Goal: Find specific page/section: Find specific page/section

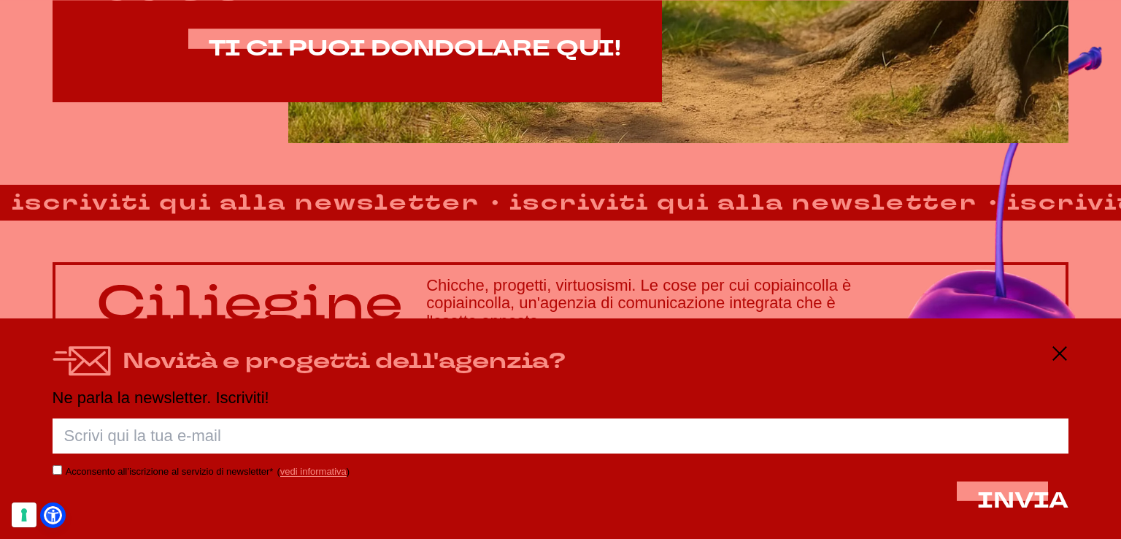
scroll to position [1036, 0]
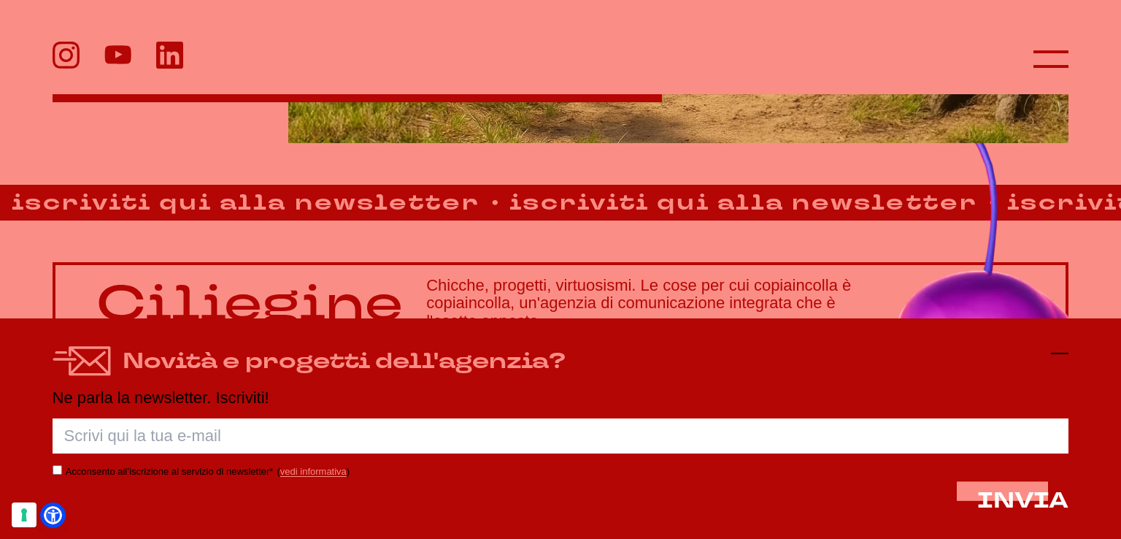
click at [1059, 348] on icon at bounding box center [1060, 353] width 18 height 18
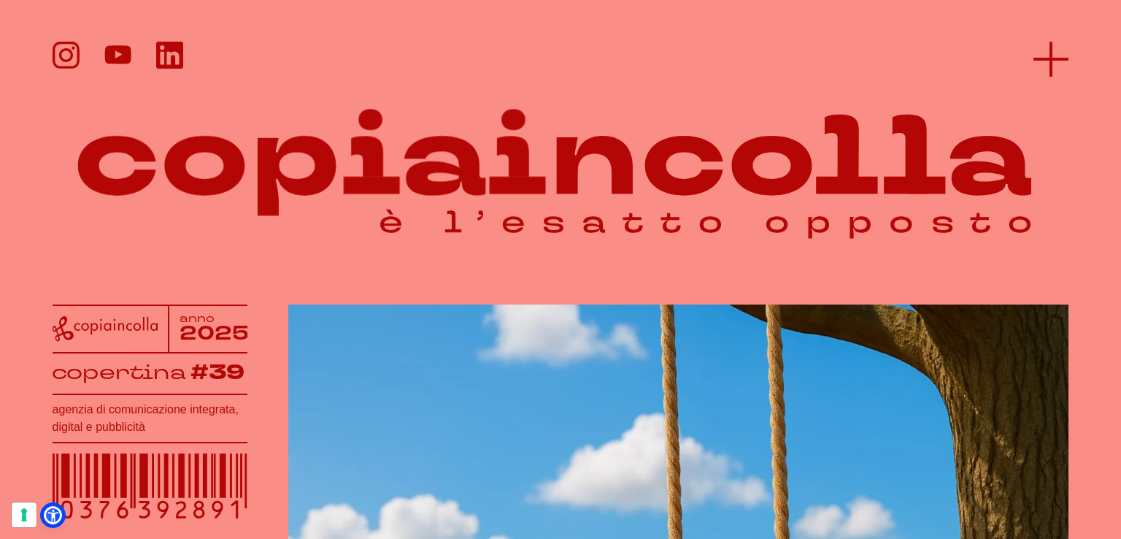
scroll to position [0, 0]
click at [1042, 51] on icon at bounding box center [1050, 59] width 35 height 35
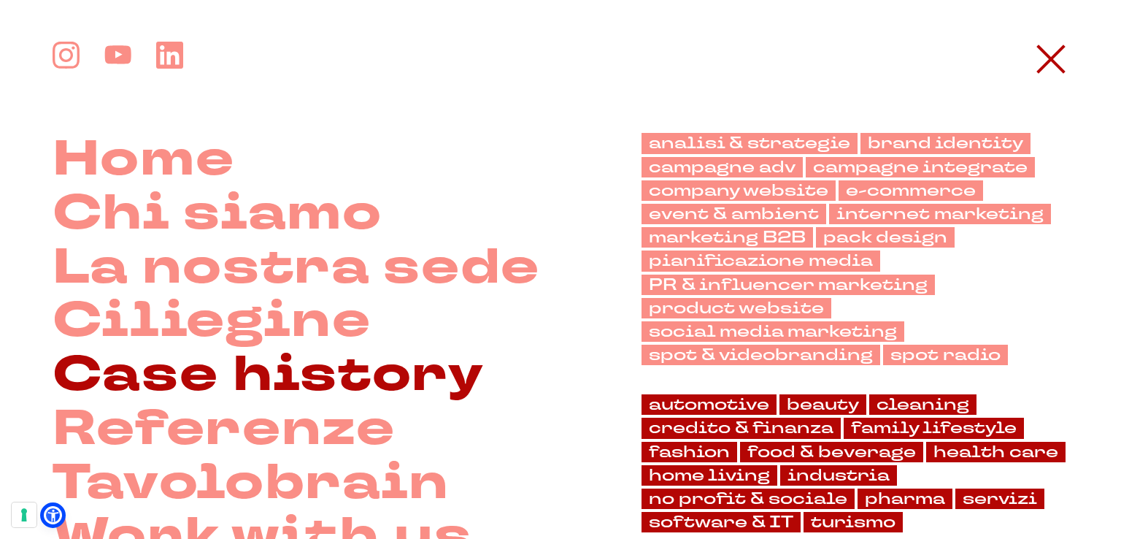
click at [280, 371] on link "Case history" at bounding box center [269, 375] width 432 height 54
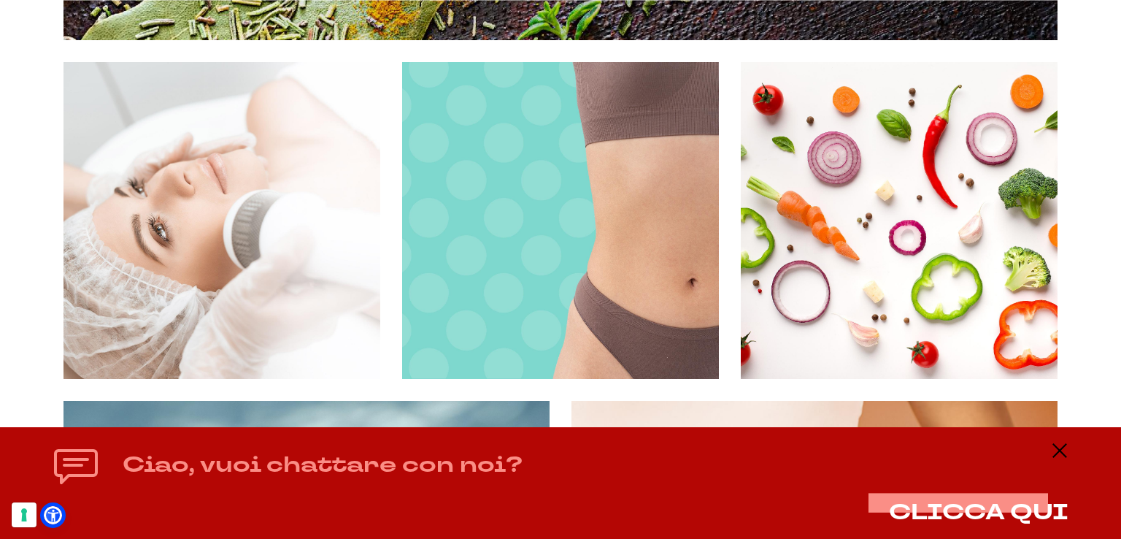
scroll to position [3706, 0]
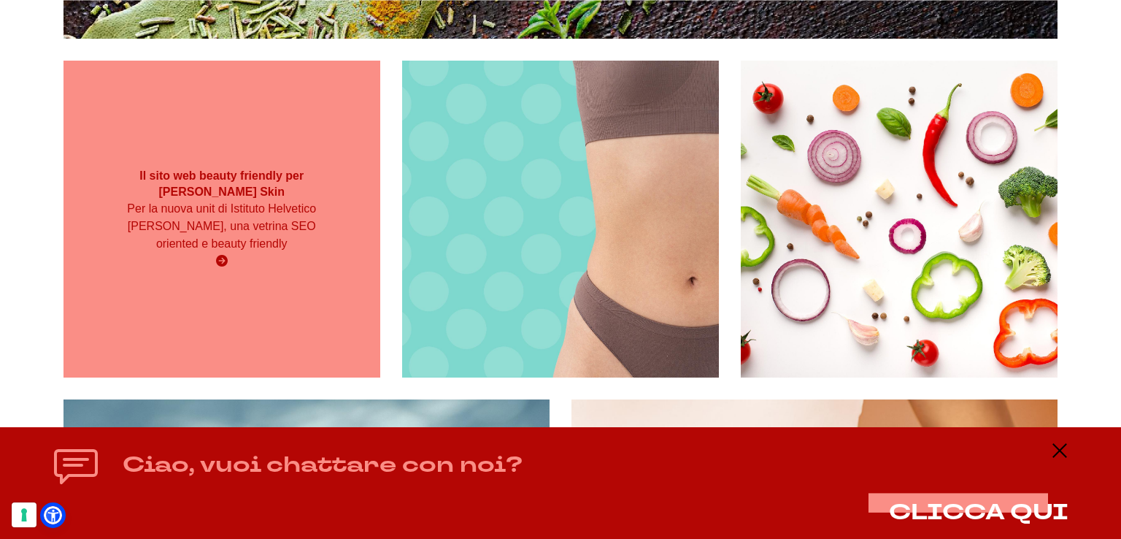
click at [298, 252] on p "Per la nuova unit di Istituto Helvetico Sanders, una vetrina SEO oriented e bea…" at bounding box center [221, 226] width 190 height 53
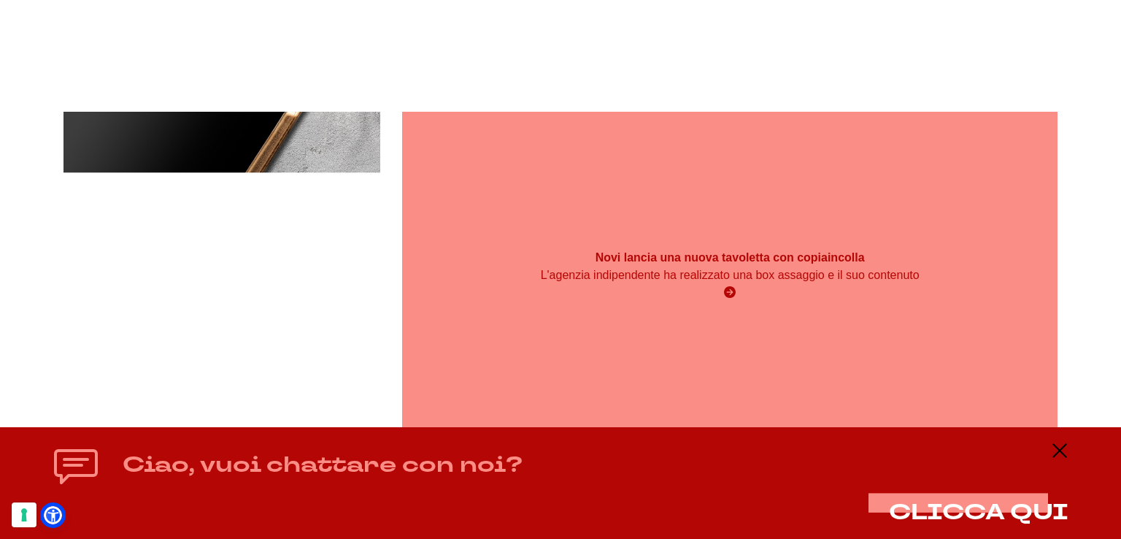
scroll to position [6218, 0]
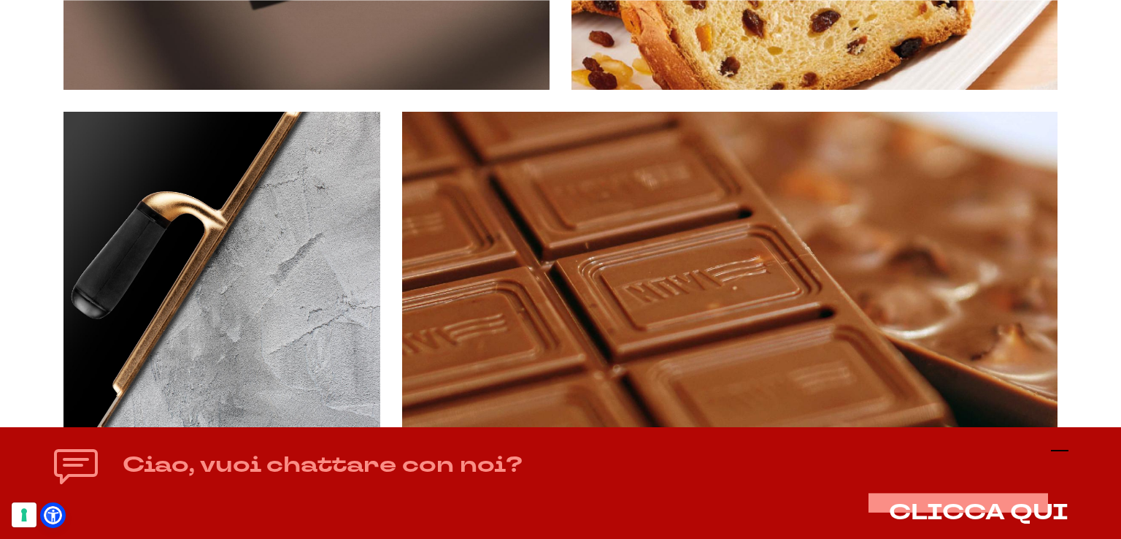
click at [1063, 457] on icon at bounding box center [1060, 451] width 18 height 18
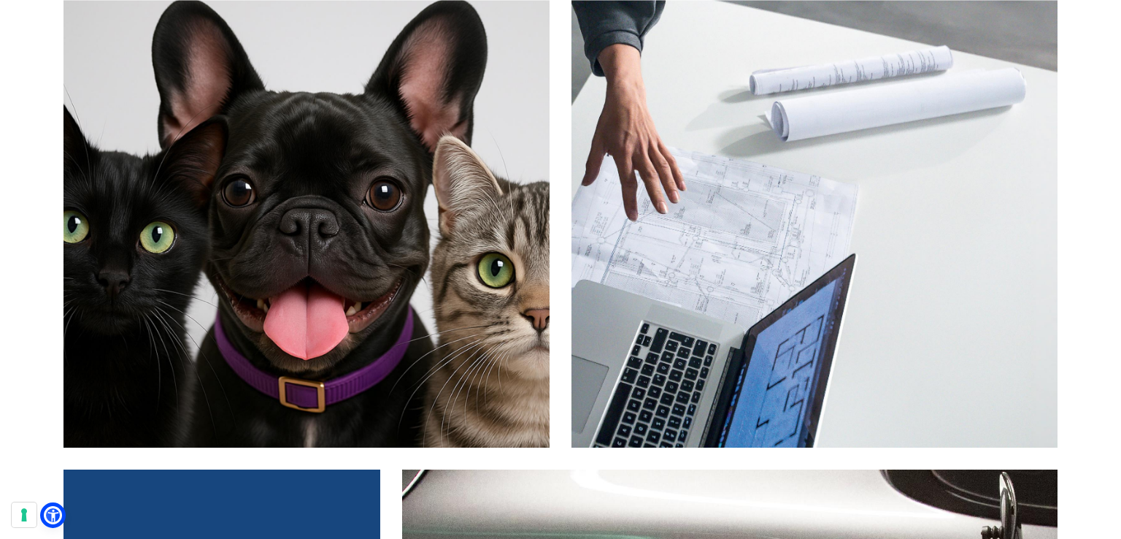
scroll to position [7577, 0]
